Goal: Information Seeking & Learning: Learn about a topic

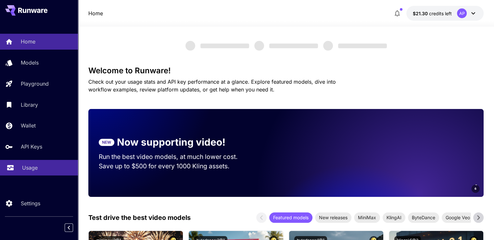
click at [32, 169] on p "Usage" at bounding box center [30, 168] width 16 height 8
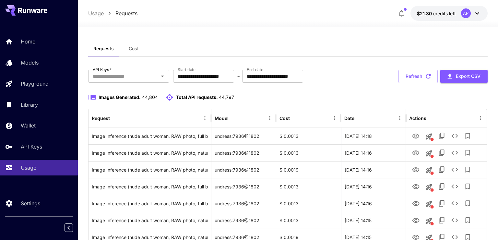
click at [422, 81] on button "Refresh" at bounding box center [418, 76] width 39 height 13
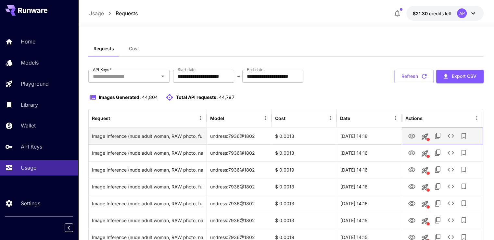
click at [410, 136] on icon "View Image" at bounding box center [411, 136] width 7 height 5
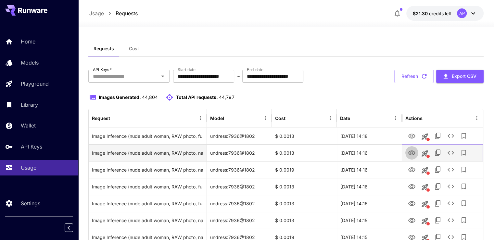
click at [414, 154] on icon "View Image" at bounding box center [411, 153] width 7 height 5
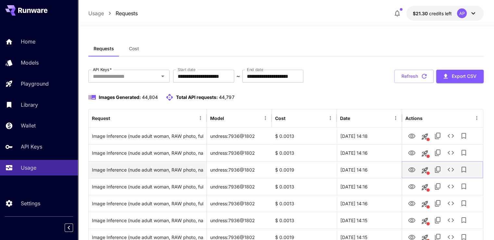
click at [406, 171] on button "View Image" at bounding box center [411, 169] width 13 height 13
click at [410, 167] on icon "View Image" at bounding box center [411, 169] width 7 height 5
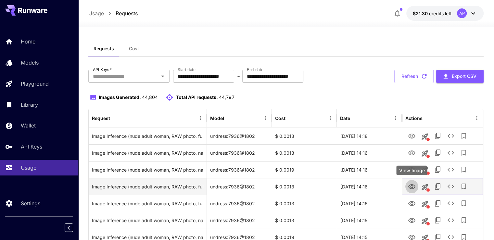
click at [408, 186] on icon "View Image" at bounding box center [411, 186] width 7 height 5
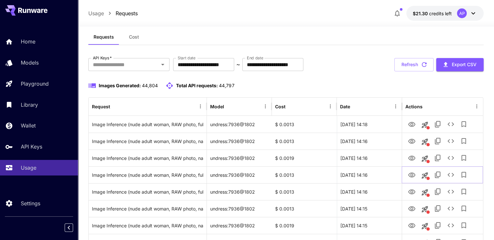
scroll to position [32, 0]
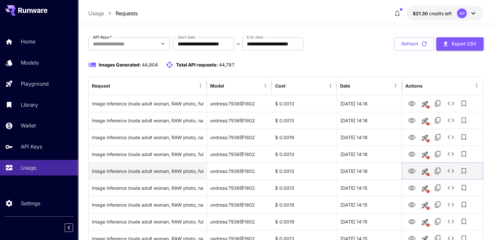
click at [410, 169] on icon "View Image" at bounding box center [411, 171] width 7 height 5
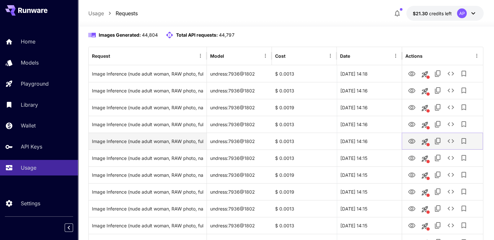
scroll to position [65, 0]
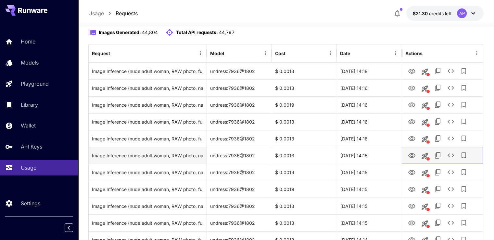
click at [410, 156] on icon "View Image" at bounding box center [411, 155] width 7 height 5
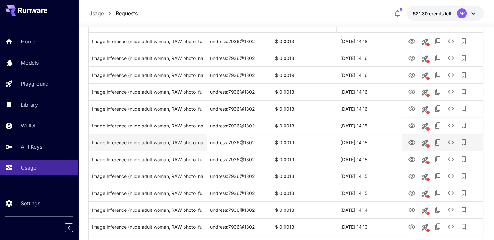
scroll to position [97, 0]
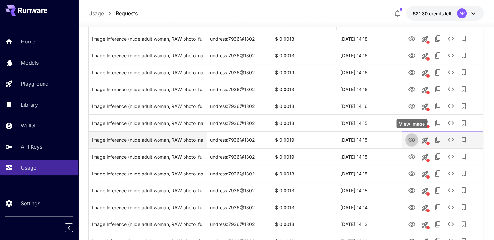
click at [409, 140] on icon "View Image" at bounding box center [412, 140] width 8 height 8
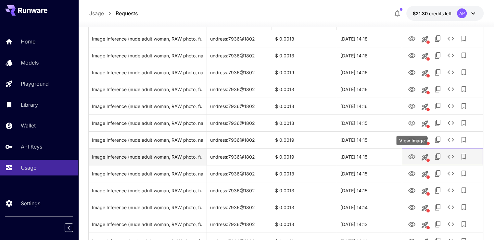
click at [411, 157] on icon "View Image" at bounding box center [412, 157] width 8 height 8
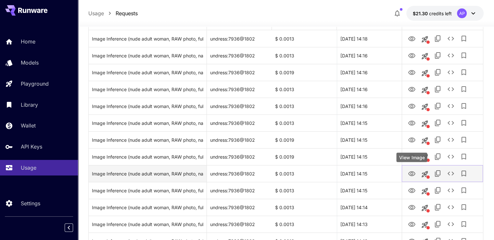
click at [409, 171] on icon "View Image" at bounding box center [412, 174] width 8 height 8
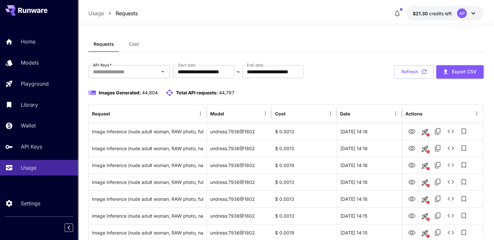
scroll to position [0, 0]
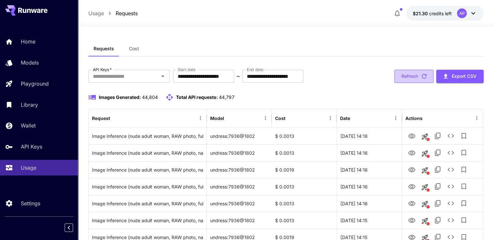
click at [404, 79] on button "Refresh" at bounding box center [413, 76] width 39 height 13
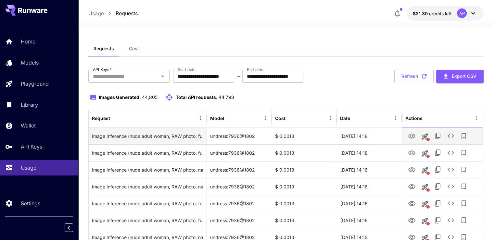
click at [412, 138] on icon "View Image" at bounding box center [411, 136] width 7 height 5
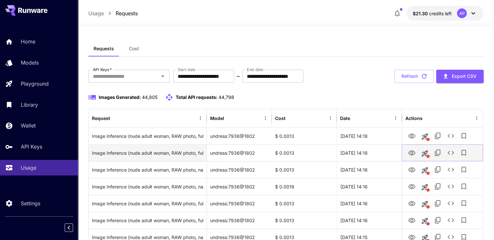
click at [405, 154] on button "View Image" at bounding box center [411, 152] width 13 height 13
click at [408, 154] on icon "View Image" at bounding box center [412, 153] width 8 height 8
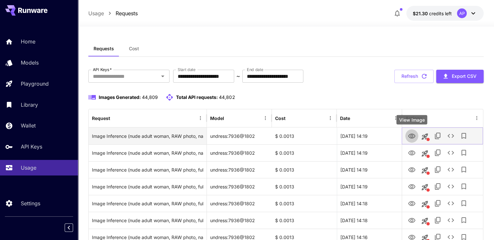
click at [411, 134] on icon "View Image" at bounding box center [411, 136] width 7 height 5
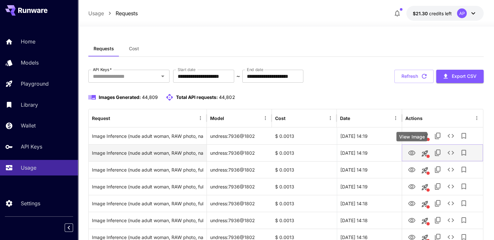
click at [411, 152] on icon "View Image" at bounding box center [411, 153] width 7 height 5
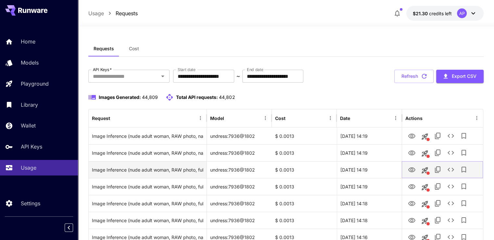
click at [411, 166] on icon "View Image" at bounding box center [412, 170] width 8 height 8
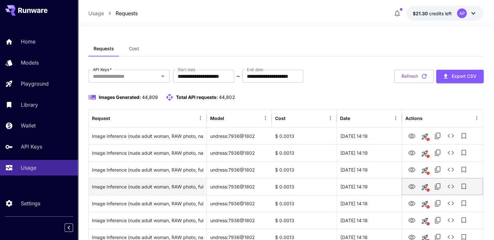
click at [413, 187] on icon "View Image" at bounding box center [412, 187] width 8 height 8
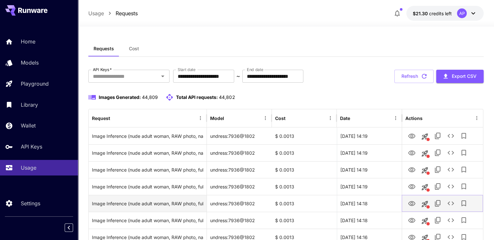
click at [410, 202] on icon "View Image" at bounding box center [412, 204] width 8 height 8
click at [411, 202] on icon "View Image" at bounding box center [412, 204] width 8 height 8
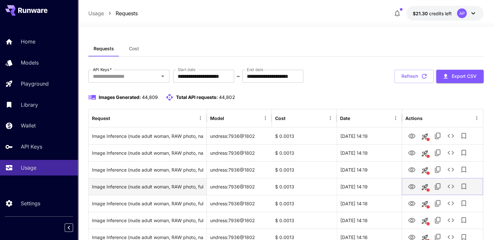
click at [412, 185] on icon "View Image" at bounding box center [412, 187] width 8 height 8
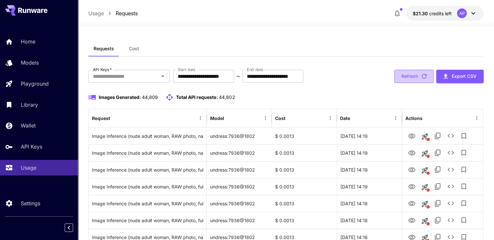
click at [421, 75] on icon "button" at bounding box center [423, 76] width 5 height 5
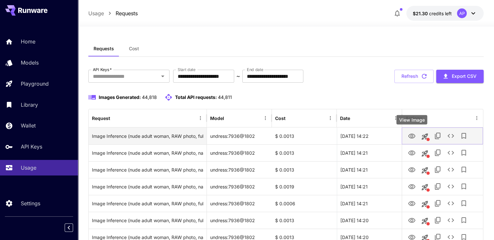
click at [410, 136] on icon "View Image" at bounding box center [411, 136] width 7 height 5
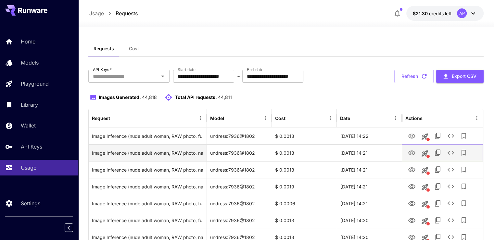
click at [411, 152] on icon "View Image" at bounding box center [412, 153] width 8 height 8
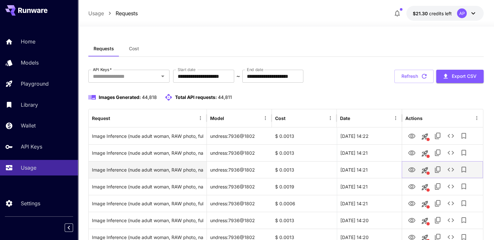
click at [409, 168] on icon "View Image" at bounding box center [411, 169] width 7 height 5
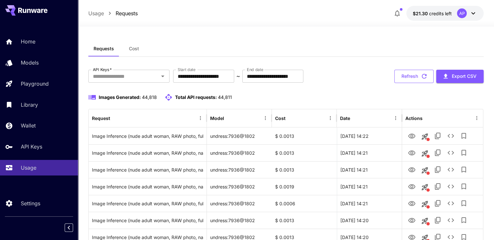
click at [413, 73] on button "Refresh" at bounding box center [413, 76] width 39 height 13
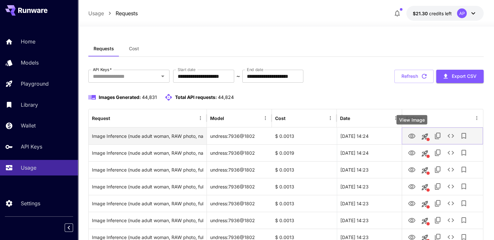
click at [410, 135] on icon "View Image" at bounding box center [412, 136] width 8 height 8
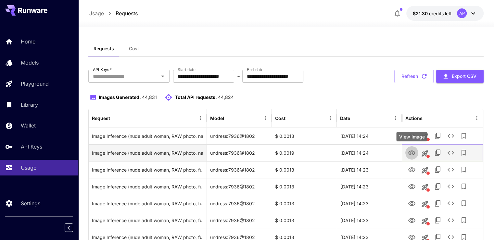
click at [409, 151] on icon "View Image" at bounding box center [411, 153] width 7 height 5
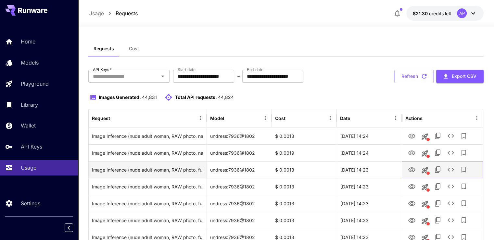
click at [410, 167] on icon "View Image" at bounding box center [412, 170] width 8 height 8
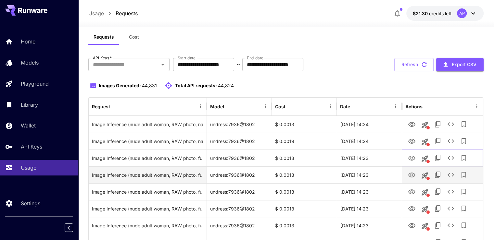
scroll to position [32, 0]
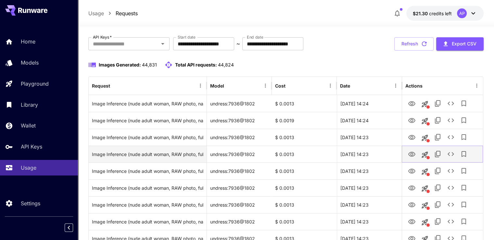
click at [406, 152] on button "View Image" at bounding box center [411, 153] width 13 height 13
click at [413, 159] on button "View Image" at bounding box center [411, 153] width 13 height 13
click at [413, 155] on icon "View Image" at bounding box center [412, 155] width 8 height 8
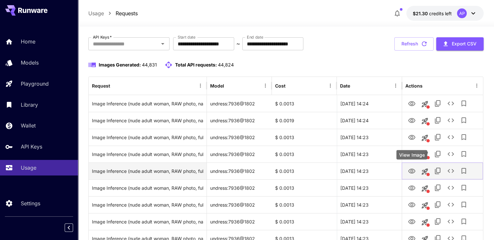
click at [409, 167] on icon "View Image" at bounding box center [412, 171] width 8 height 8
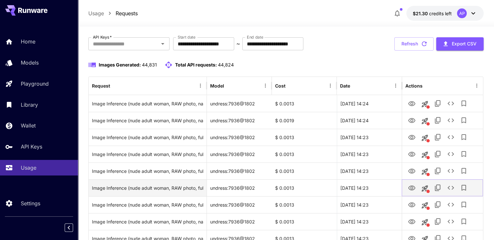
click at [413, 185] on icon "View Image" at bounding box center [412, 188] width 8 height 8
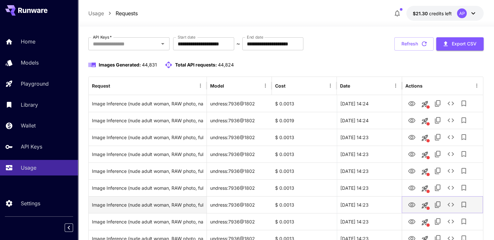
click at [413, 201] on icon "View Image" at bounding box center [412, 205] width 8 height 8
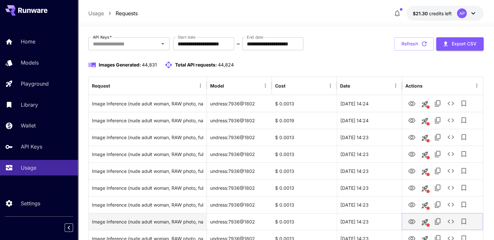
click at [411, 218] on icon "View Image" at bounding box center [412, 222] width 8 height 8
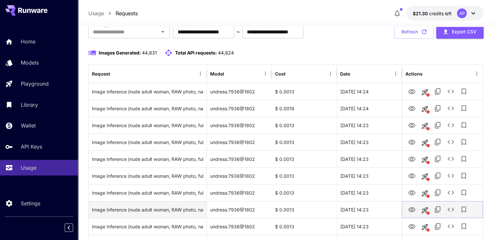
scroll to position [65, 0]
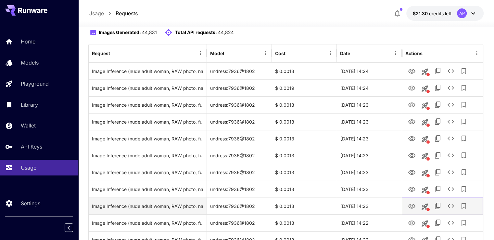
click at [414, 205] on icon "View Image" at bounding box center [412, 206] width 8 height 8
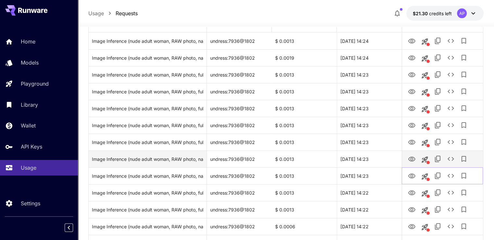
scroll to position [97, 0]
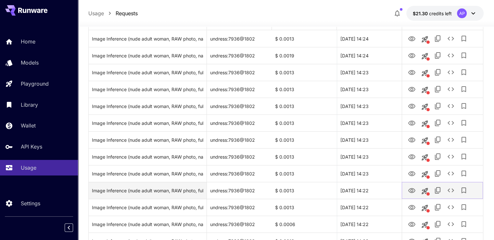
click at [411, 189] on icon "View Image" at bounding box center [412, 191] width 8 height 8
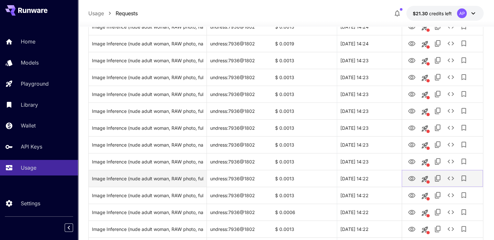
scroll to position [130, 0]
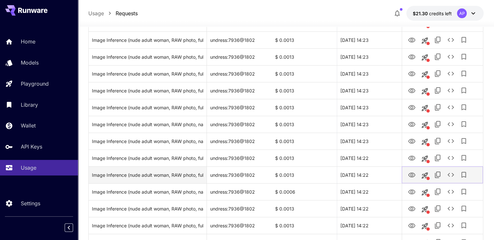
click at [417, 177] on button "View Image" at bounding box center [411, 174] width 13 height 13
click at [413, 173] on icon "View Image" at bounding box center [411, 175] width 7 height 5
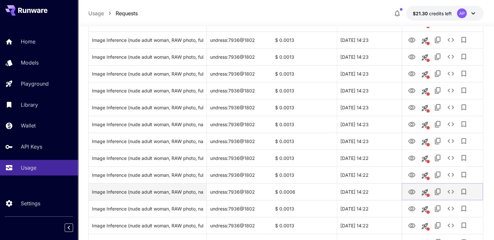
click at [413, 193] on icon "View Image" at bounding box center [411, 191] width 7 height 5
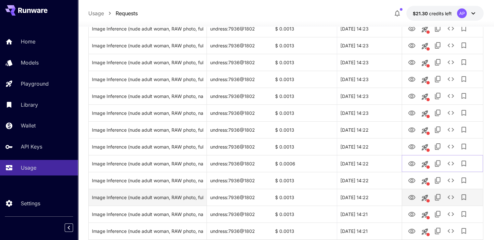
scroll to position [195, 0]
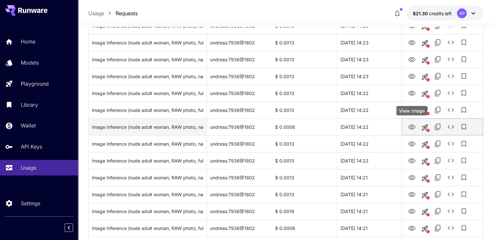
click at [411, 130] on icon "View Image" at bounding box center [412, 127] width 8 height 8
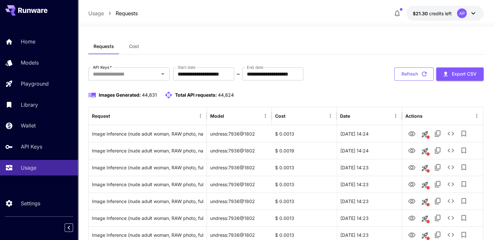
scroll to position [0, 0]
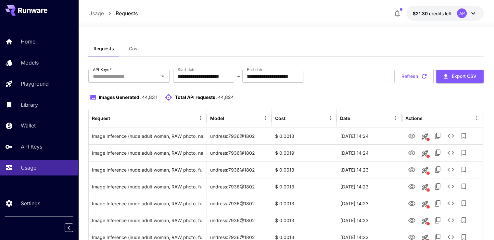
click at [406, 77] on button "Refresh" at bounding box center [413, 76] width 39 height 13
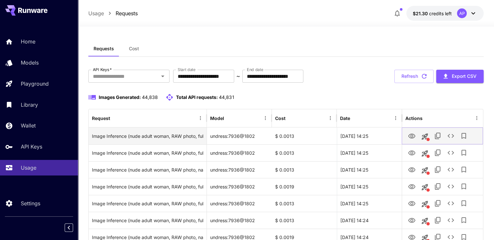
click at [409, 135] on icon "View Image" at bounding box center [412, 136] width 8 height 8
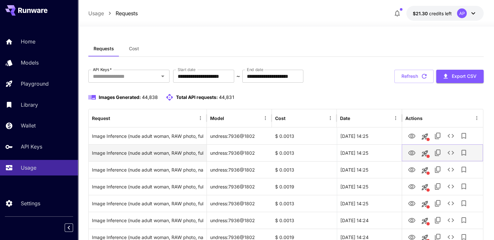
click at [413, 152] on icon "View Image" at bounding box center [412, 153] width 8 height 8
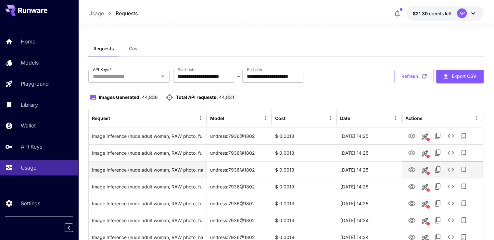
click at [408, 170] on icon "View Image" at bounding box center [412, 170] width 8 height 8
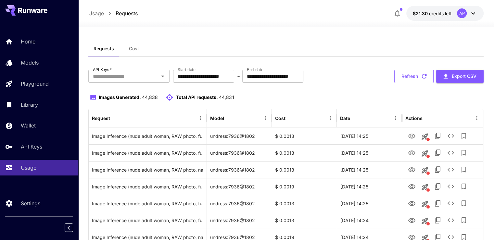
click at [415, 78] on button "Refresh" at bounding box center [413, 76] width 39 height 13
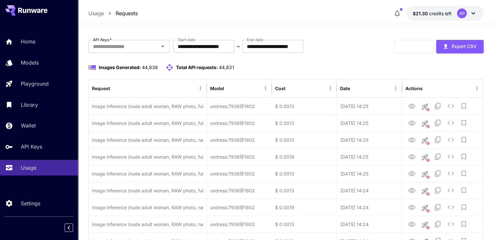
scroll to position [32, 0]
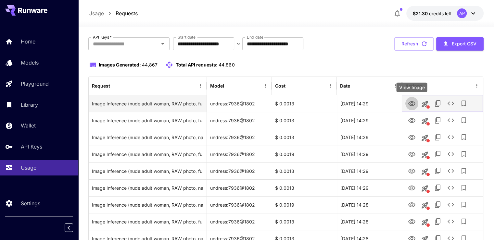
click at [410, 106] on icon "View Image" at bounding box center [412, 104] width 8 height 8
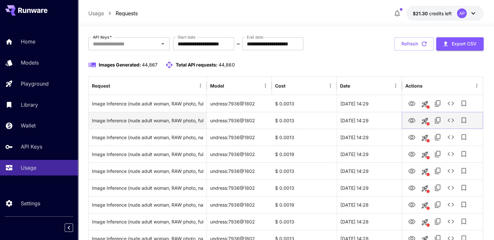
click at [411, 121] on icon "View Image" at bounding box center [411, 120] width 7 height 5
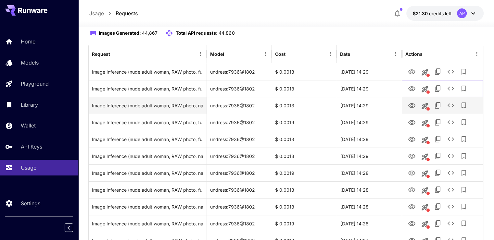
scroll to position [65, 0]
click at [411, 108] on icon "View Image" at bounding box center [412, 105] width 8 height 8
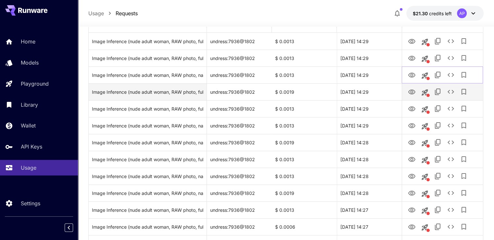
scroll to position [97, 0]
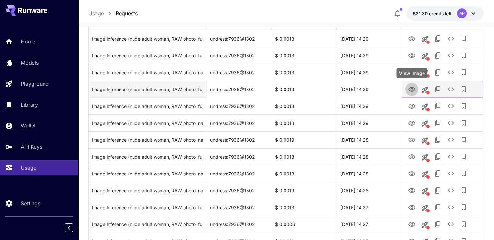
click at [412, 88] on icon "View Image" at bounding box center [412, 90] width 8 height 8
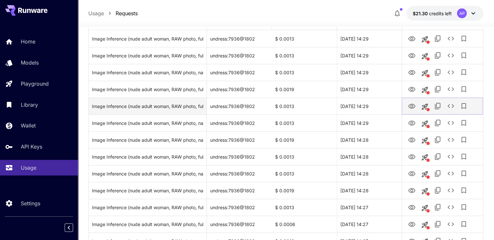
click at [407, 104] on button "View Image" at bounding box center [411, 105] width 13 height 13
click at [416, 108] on button "View Image" at bounding box center [411, 105] width 13 height 13
click at [413, 106] on icon "View Image" at bounding box center [412, 107] width 8 height 8
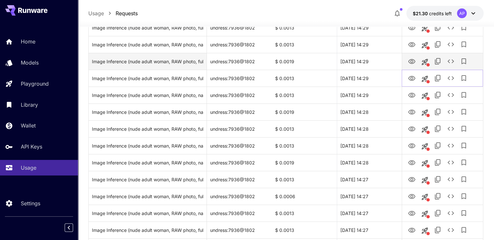
scroll to position [130, 0]
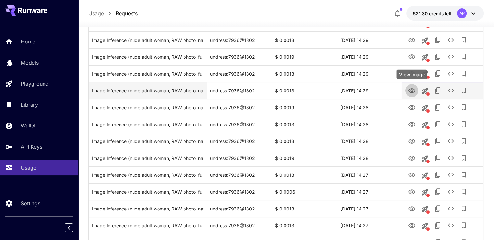
click at [411, 87] on icon "View Image" at bounding box center [412, 91] width 8 height 8
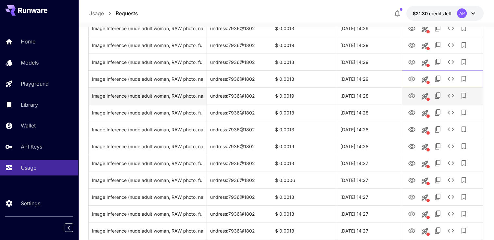
scroll to position [162, 0]
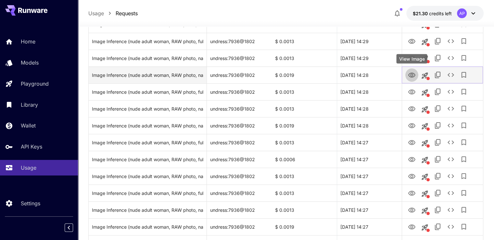
click at [411, 76] on icon "View Image" at bounding box center [411, 75] width 7 height 5
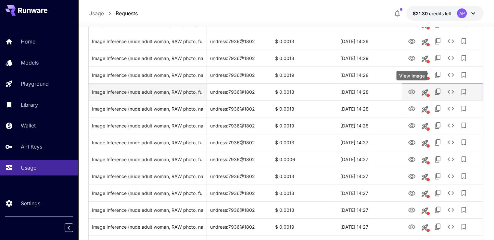
click at [406, 88] on button "View Image" at bounding box center [411, 91] width 13 height 13
click at [414, 93] on icon "View Image" at bounding box center [412, 92] width 8 height 8
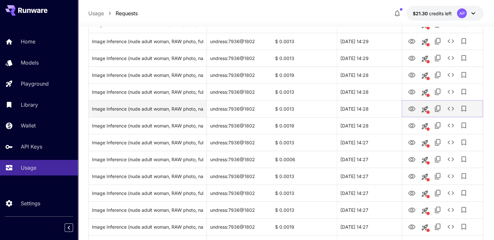
click at [409, 110] on icon "View Image" at bounding box center [412, 109] width 8 height 8
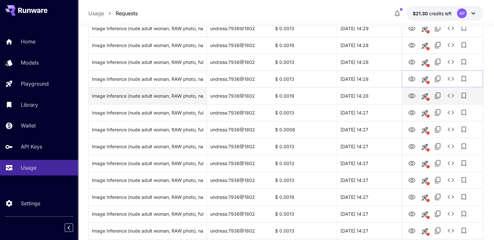
scroll to position [195, 0]
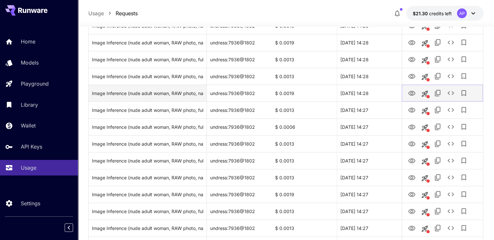
click at [412, 93] on icon "View Image" at bounding box center [411, 93] width 7 height 5
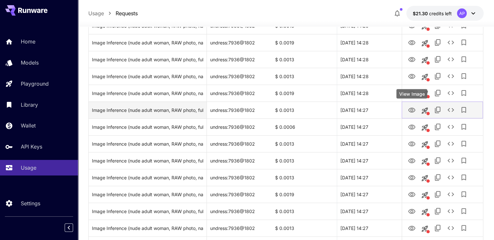
click at [411, 111] on icon "View Image" at bounding box center [411, 110] width 7 height 5
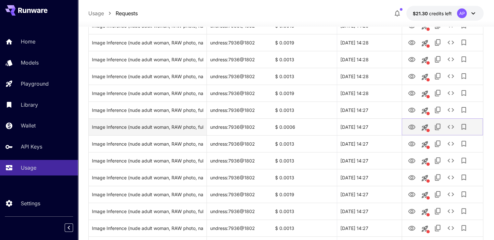
click at [411, 121] on button "View Image" at bounding box center [411, 126] width 13 height 13
click at [410, 128] on icon "View Image" at bounding box center [411, 127] width 7 height 5
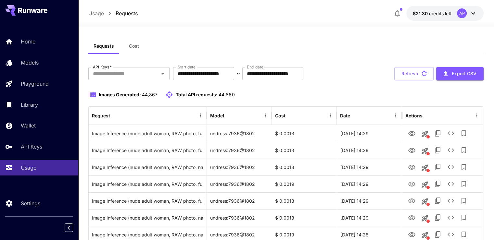
scroll to position [0, 0]
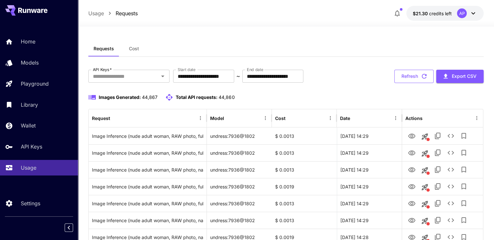
click at [407, 74] on button "Refresh" at bounding box center [413, 76] width 39 height 13
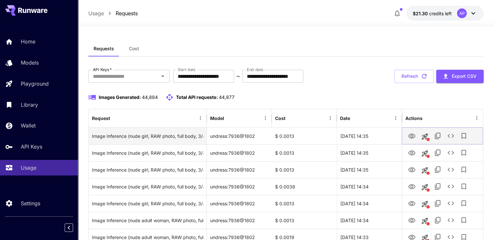
click at [415, 136] on icon "View Image" at bounding box center [412, 136] width 8 height 8
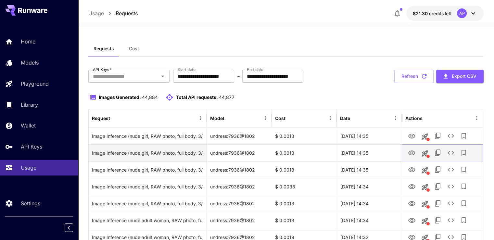
click at [409, 152] on icon "View Image" at bounding box center [411, 153] width 7 height 5
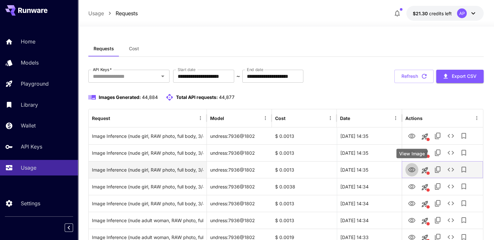
click at [414, 172] on icon "View Image" at bounding box center [412, 170] width 8 height 8
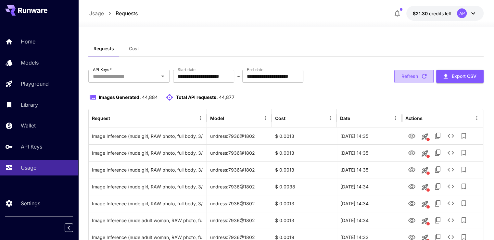
drag, startPoint x: 414, startPoint y: 82, endPoint x: 412, endPoint y: 76, distance: 7.3
click at [414, 82] on button "Refresh" at bounding box center [413, 76] width 39 height 13
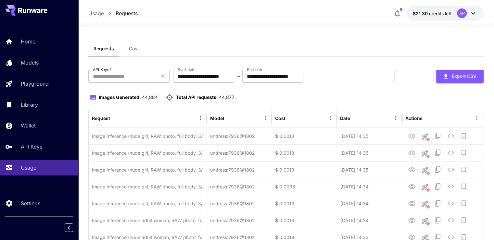
click at [412, 76] on div "Refresh Export CSV" at bounding box center [438, 76] width 89 height 13
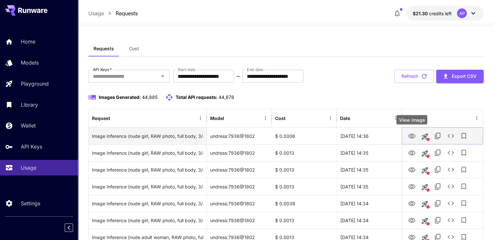
click at [410, 135] on icon "View Image" at bounding box center [412, 136] width 8 height 8
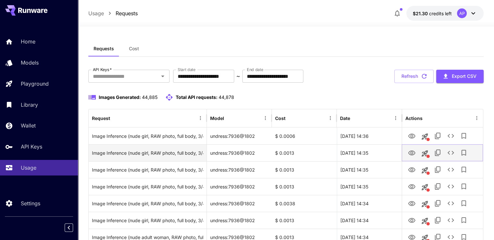
click at [415, 154] on icon "View Image" at bounding box center [412, 153] width 8 height 8
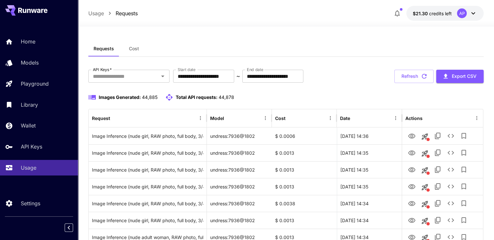
click at [402, 73] on button "Refresh" at bounding box center [413, 76] width 39 height 13
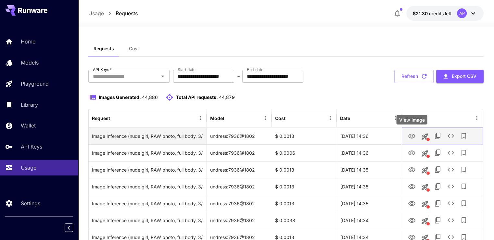
click at [410, 134] on icon "View Image" at bounding box center [411, 136] width 7 height 5
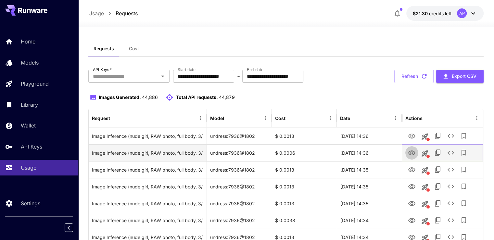
click at [410, 151] on icon "View Image" at bounding box center [412, 153] width 8 height 8
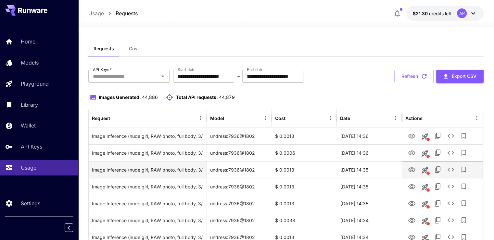
click at [408, 169] on icon "View Image" at bounding box center [411, 169] width 7 height 5
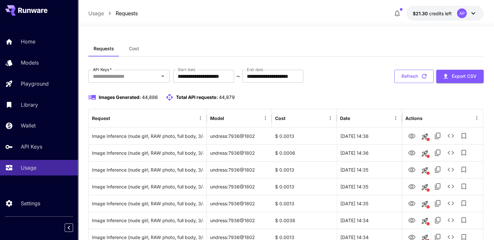
click at [407, 75] on button "Refresh" at bounding box center [413, 76] width 39 height 13
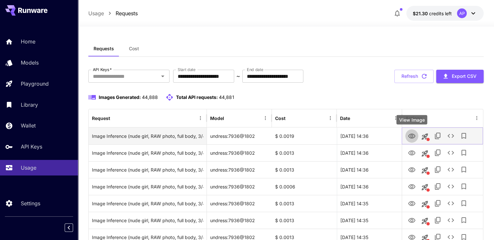
click at [411, 137] on icon "View Image" at bounding box center [411, 136] width 7 height 5
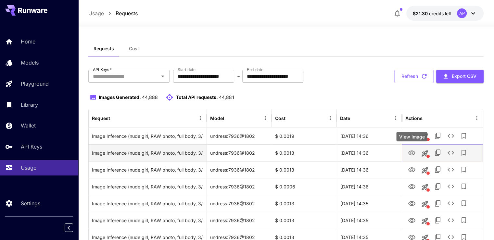
click at [410, 153] on icon "View Image" at bounding box center [412, 153] width 8 height 8
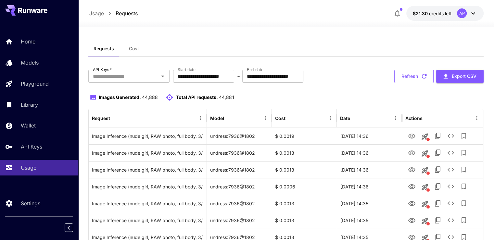
click at [417, 80] on button "Refresh" at bounding box center [413, 76] width 39 height 13
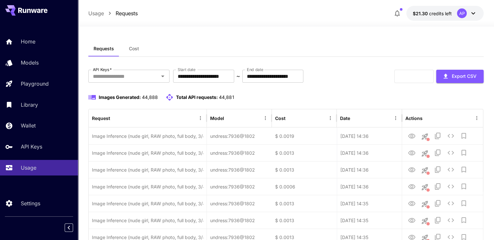
click at [417, 74] on div "Refresh Export CSV" at bounding box center [438, 76] width 89 height 13
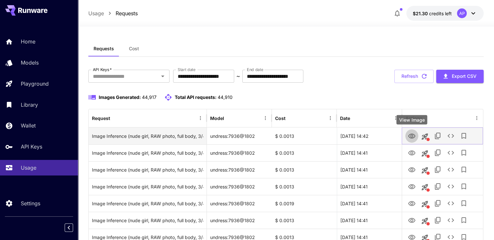
click at [409, 134] on icon "View Image" at bounding box center [411, 136] width 7 height 5
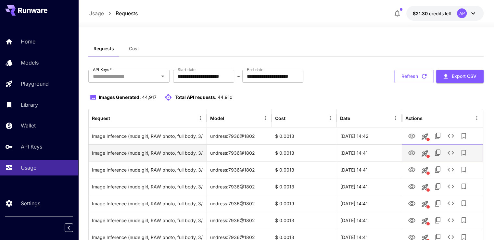
click at [411, 155] on icon "View Image" at bounding box center [411, 153] width 7 height 5
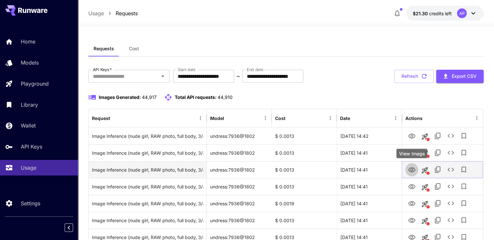
click at [410, 171] on icon "View Image" at bounding box center [412, 170] width 8 height 8
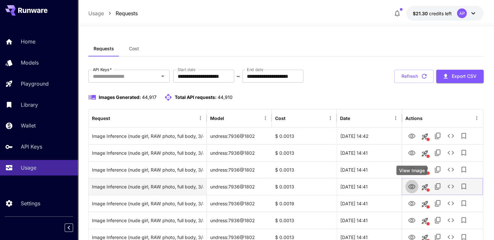
click at [411, 187] on icon "View Image" at bounding box center [412, 187] width 8 height 8
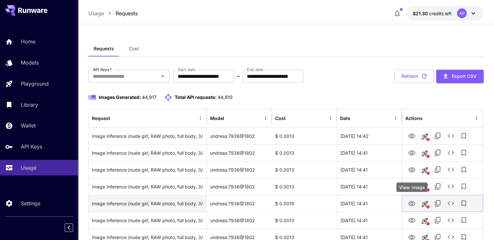
click at [412, 204] on icon "View Image" at bounding box center [411, 203] width 7 height 5
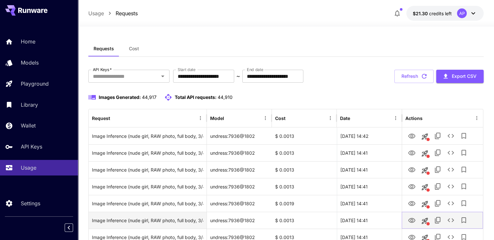
click at [411, 218] on icon "View Image" at bounding box center [412, 221] width 8 height 8
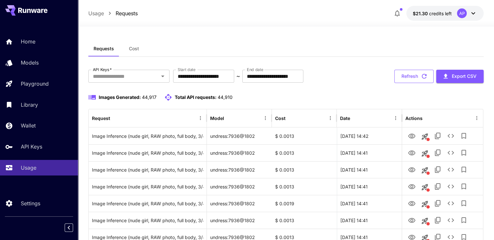
click at [408, 80] on button "Refresh" at bounding box center [413, 76] width 39 height 13
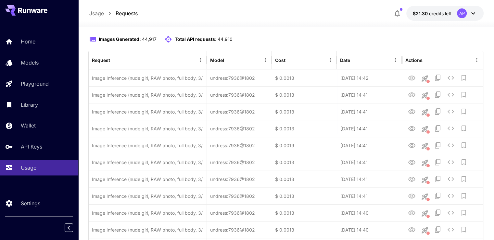
scroll to position [65, 0]
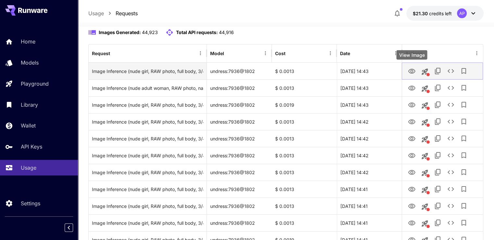
click at [413, 71] on icon "View Image" at bounding box center [412, 71] width 8 height 8
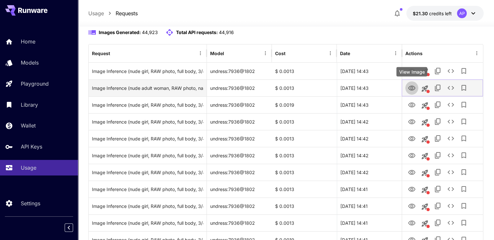
click at [411, 90] on icon "View Image" at bounding box center [411, 88] width 7 height 5
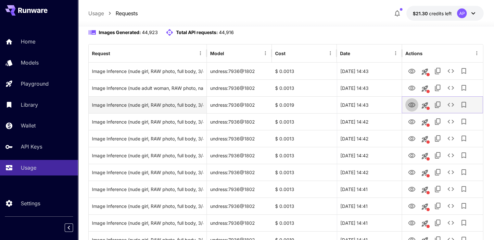
click at [414, 104] on icon "View Image" at bounding box center [411, 105] width 7 height 5
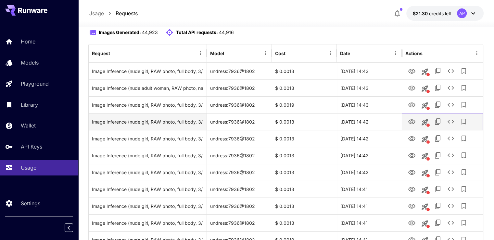
click at [413, 123] on icon "View Image" at bounding box center [411, 121] width 7 height 5
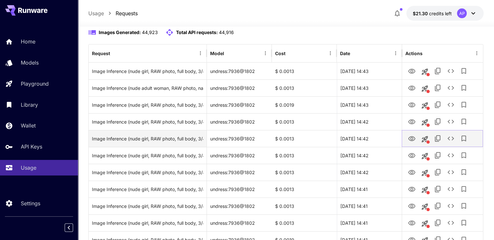
click at [413, 139] on icon "View Image" at bounding box center [412, 139] width 8 height 8
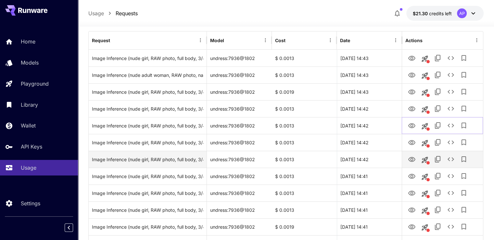
scroll to position [130, 0]
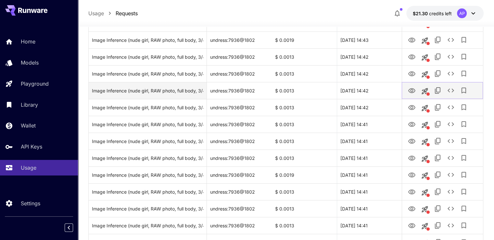
click at [409, 90] on icon "View Image" at bounding box center [411, 90] width 7 height 5
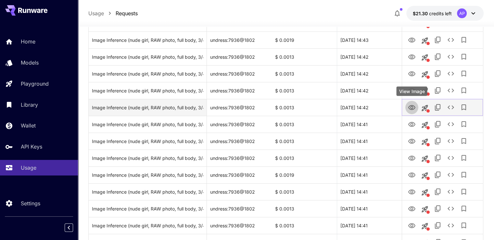
click at [408, 104] on icon "View Image" at bounding box center [412, 108] width 8 height 8
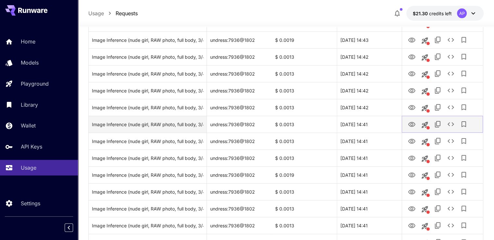
click at [408, 121] on icon "View Image" at bounding box center [412, 125] width 8 height 8
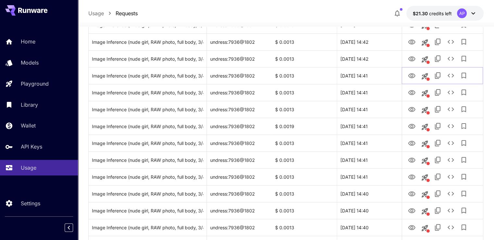
scroll to position [195, 0]
click at [414, 75] on icon "View Image" at bounding box center [412, 77] width 8 height 8
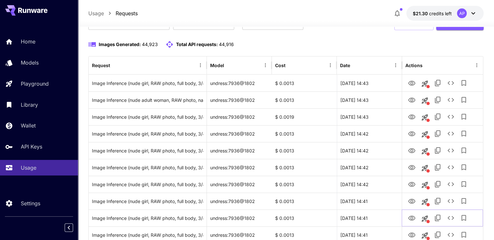
scroll to position [32, 0]
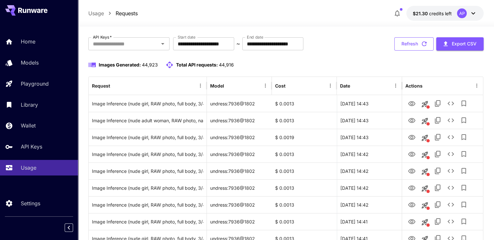
click at [423, 48] on button "Refresh" at bounding box center [413, 43] width 39 height 13
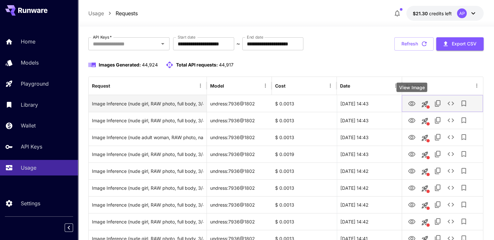
click at [415, 106] on icon "View Image" at bounding box center [412, 104] width 8 height 8
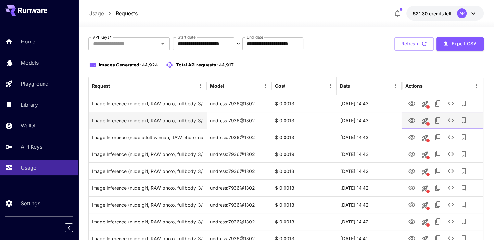
click at [409, 120] on icon "View Image" at bounding box center [412, 121] width 8 height 8
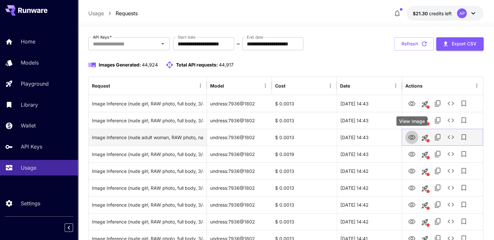
click at [410, 137] on icon "View Image" at bounding box center [411, 137] width 7 height 5
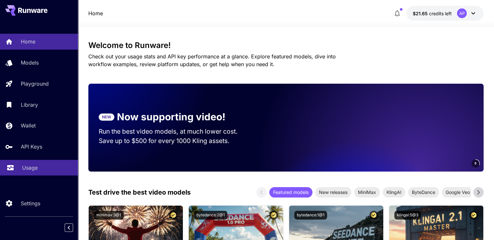
click at [38, 165] on div "Usage" at bounding box center [47, 168] width 51 height 8
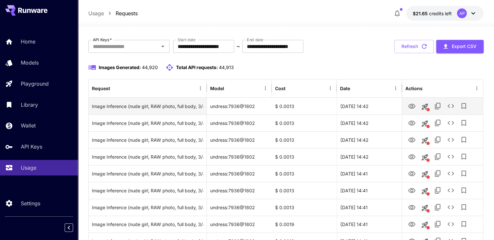
scroll to position [32, 0]
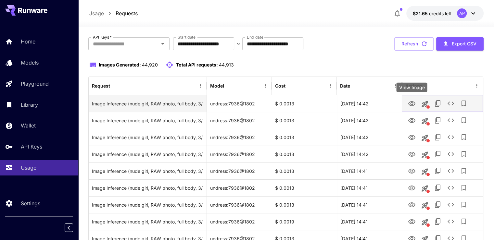
click at [414, 106] on icon "View Image" at bounding box center [412, 104] width 8 height 8
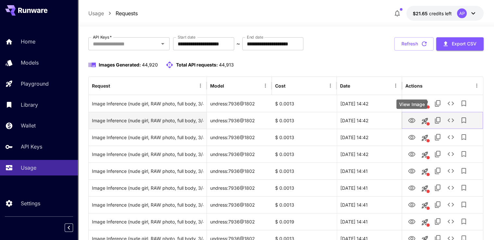
click at [414, 120] on icon "View Image" at bounding box center [412, 121] width 8 height 8
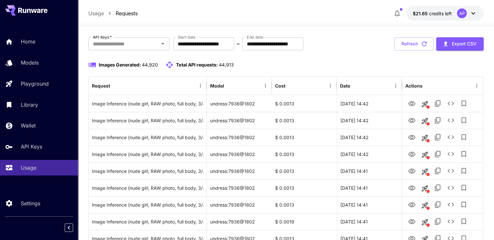
click at [405, 41] on button "Refresh" at bounding box center [413, 43] width 39 height 13
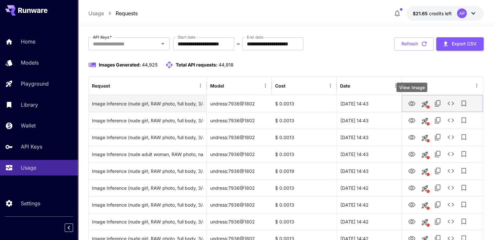
click at [411, 102] on icon "View Image" at bounding box center [412, 104] width 8 height 8
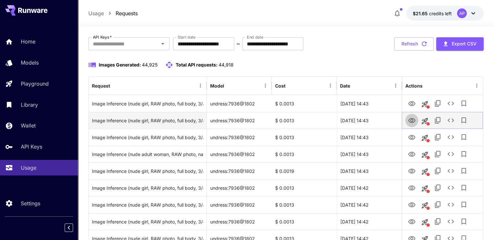
click at [408, 116] on link "View Image" at bounding box center [412, 120] width 8 height 8
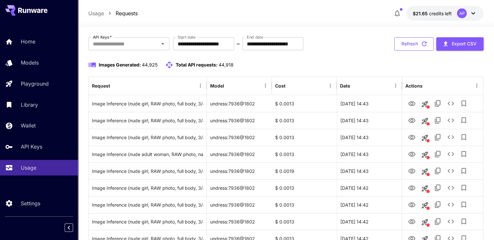
click at [415, 40] on button "Refresh" at bounding box center [413, 43] width 39 height 13
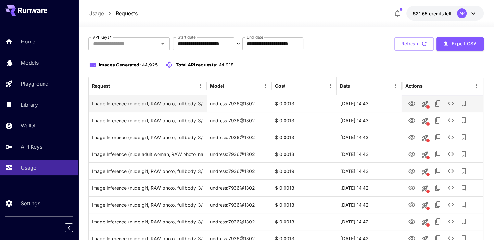
click at [409, 104] on icon "View Image" at bounding box center [412, 104] width 8 height 8
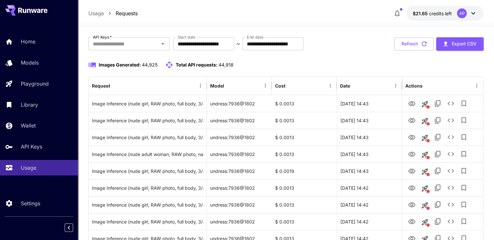
click at [130, 16] on p "Requests" at bounding box center [127, 13] width 22 height 8
click at [44, 174] on link "Usage" at bounding box center [39, 168] width 78 height 16
click at [30, 38] on p "Home" at bounding box center [29, 42] width 15 height 8
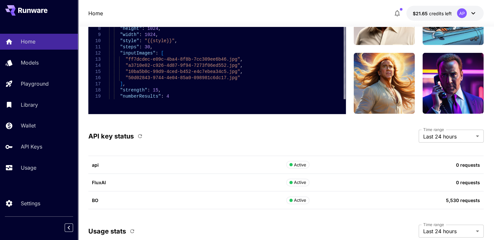
scroll to position [1885, 0]
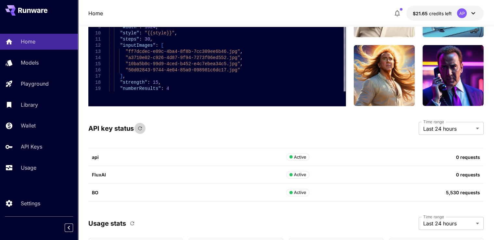
click at [136, 127] on button "button" at bounding box center [139, 128] width 11 height 11
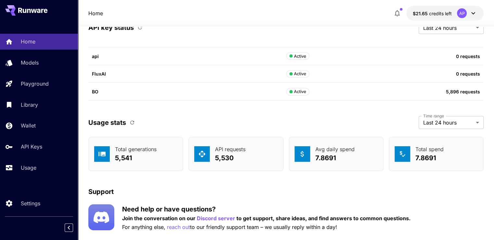
scroll to position [2000, 0]
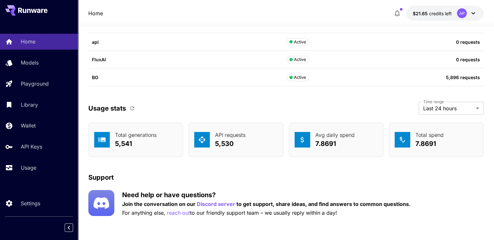
click at [140, 109] on div "Usage stats Time range Last 24 hours ******* Time range" at bounding box center [285, 108] width 395 height 13
click at [129, 108] on icon "button" at bounding box center [132, 108] width 6 height 6
click at [135, 106] on button "button" at bounding box center [132, 108] width 11 height 11
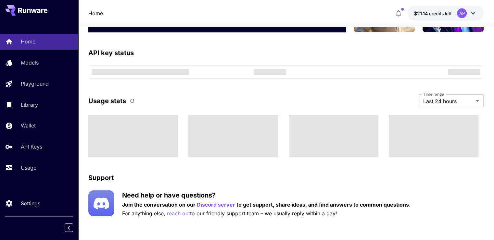
scroll to position [2000, 0]
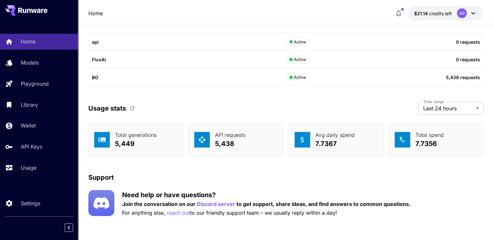
click at [130, 106] on icon "button" at bounding box center [132, 108] width 4 height 4
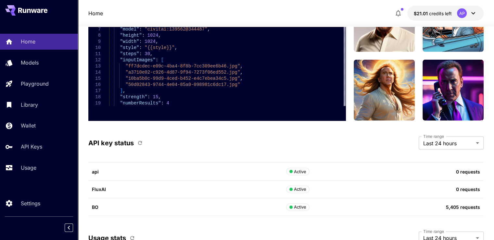
scroll to position [2000, 0]
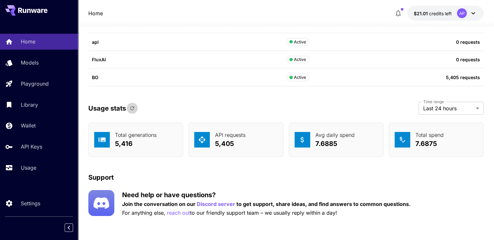
click at [136, 110] on button "button" at bounding box center [132, 108] width 11 height 11
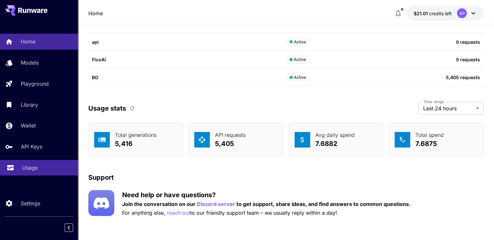
click at [27, 167] on p "Usage" at bounding box center [30, 168] width 16 height 8
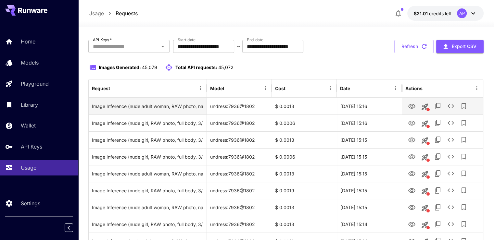
scroll to position [32, 0]
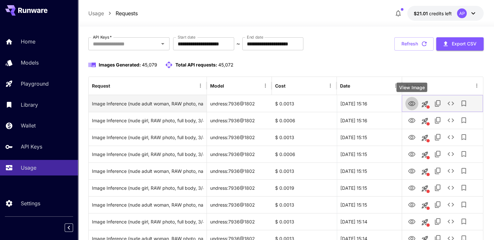
click at [408, 101] on icon "View Image" at bounding box center [412, 104] width 8 height 8
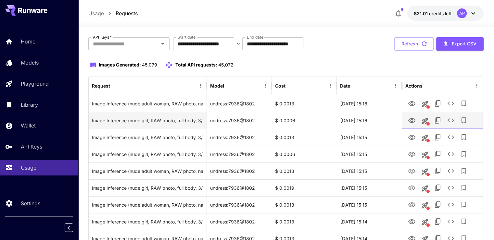
click at [408, 119] on icon "View Image" at bounding box center [411, 120] width 7 height 5
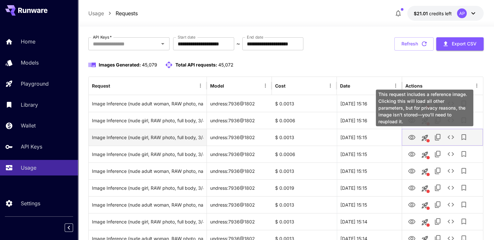
click at [415, 137] on icon "View Image" at bounding box center [412, 138] width 8 height 8
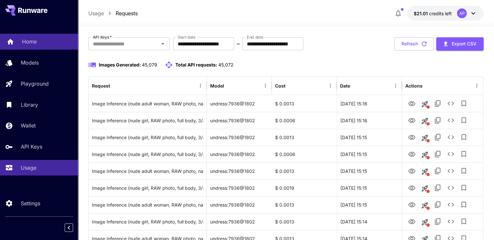
click at [31, 49] on link "Home" at bounding box center [39, 42] width 78 height 16
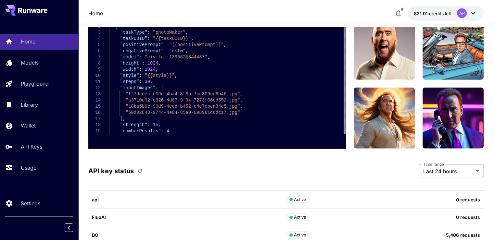
scroll to position [2000, 0]
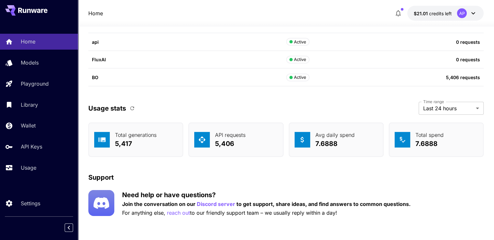
click at [132, 107] on icon "button" at bounding box center [132, 108] width 6 height 6
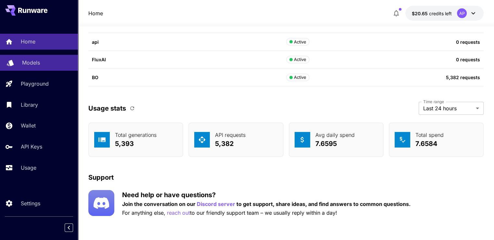
click at [63, 60] on div "Models" at bounding box center [47, 63] width 51 height 8
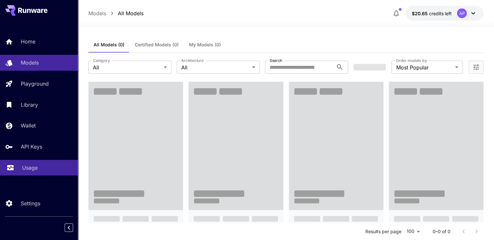
click at [52, 165] on div "Usage" at bounding box center [47, 168] width 51 height 8
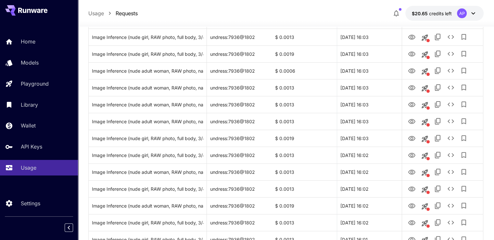
scroll to position [54, 0]
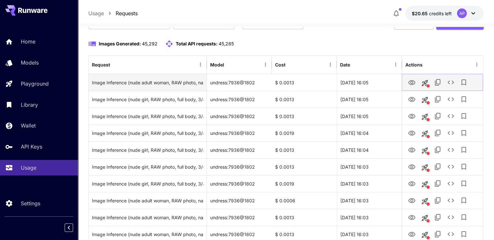
click at [410, 87] on button "View Image" at bounding box center [411, 82] width 13 height 13
click at [408, 81] on icon "View Image" at bounding box center [412, 83] width 8 height 8
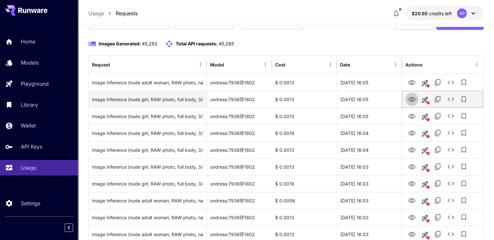
click at [408, 97] on icon "View Image" at bounding box center [412, 100] width 8 height 8
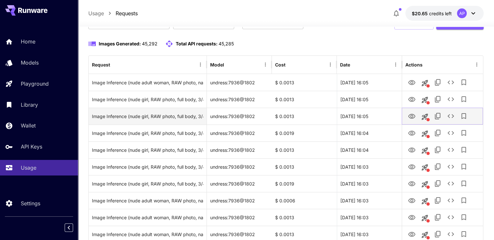
click at [413, 116] on icon "View Image" at bounding box center [412, 117] width 8 height 8
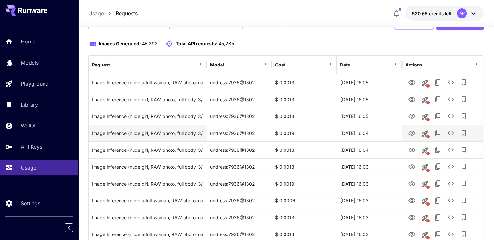
click at [408, 134] on icon "View Image" at bounding box center [412, 133] width 8 height 8
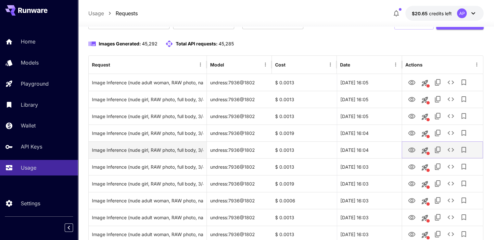
click at [412, 146] on icon "View Image" at bounding box center [412, 150] width 8 height 8
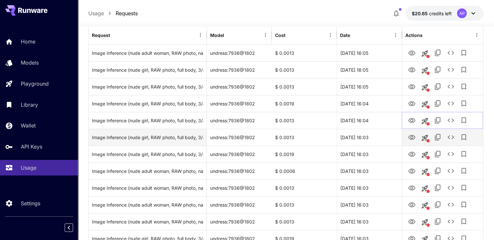
scroll to position [86, 0]
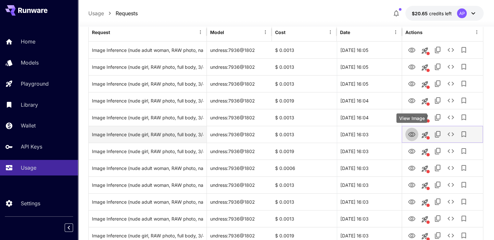
click at [411, 136] on icon "View Image" at bounding box center [411, 134] width 7 height 5
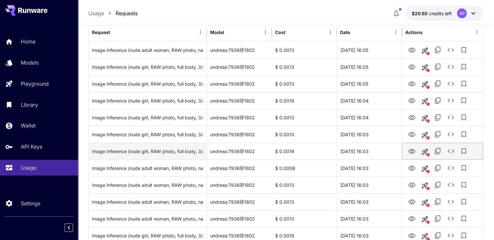
click at [410, 149] on icon "View Image" at bounding box center [411, 151] width 7 height 5
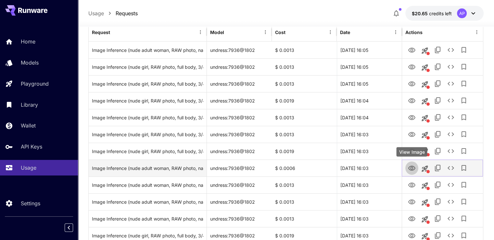
click at [414, 165] on icon "View Image" at bounding box center [412, 169] width 8 height 8
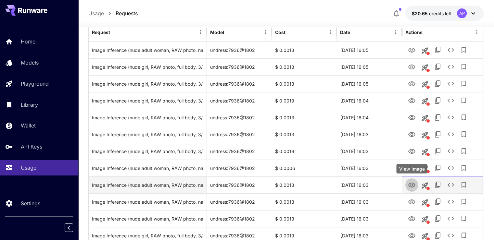
click at [413, 186] on icon "View Image" at bounding box center [412, 185] width 8 height 8
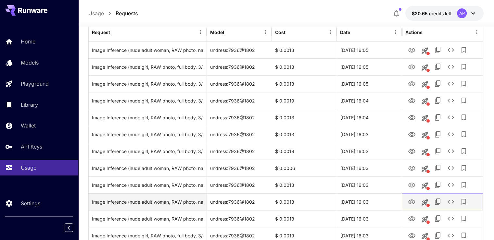
click at [409, 199] on icon "View Image" at bounding box center [412, 202] width 8 height 8
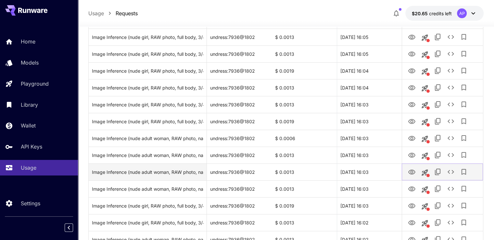
scroll to position [118, 0]
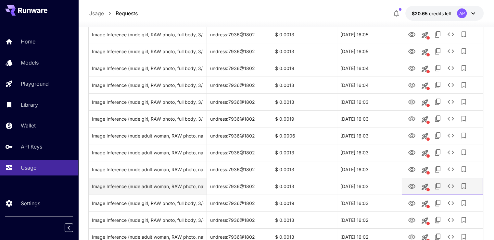
click at [408, 187] on icon "View Image" at bounding box center [412, 187] width 8 height 8
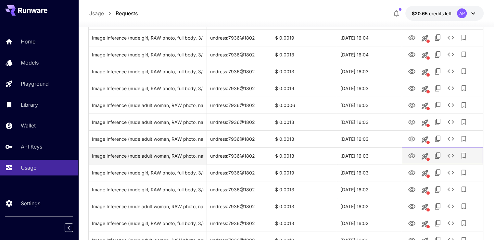
scroll to position [151, 0]
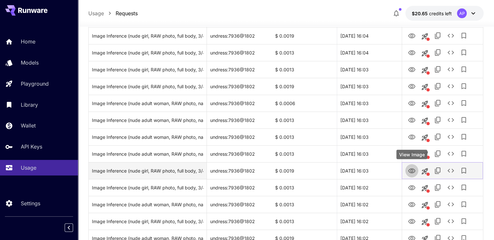
click at [410, 169] on icon "View Image" at bounding box center [411, 170] width 7 height 5
